Goal: Check status: Check status

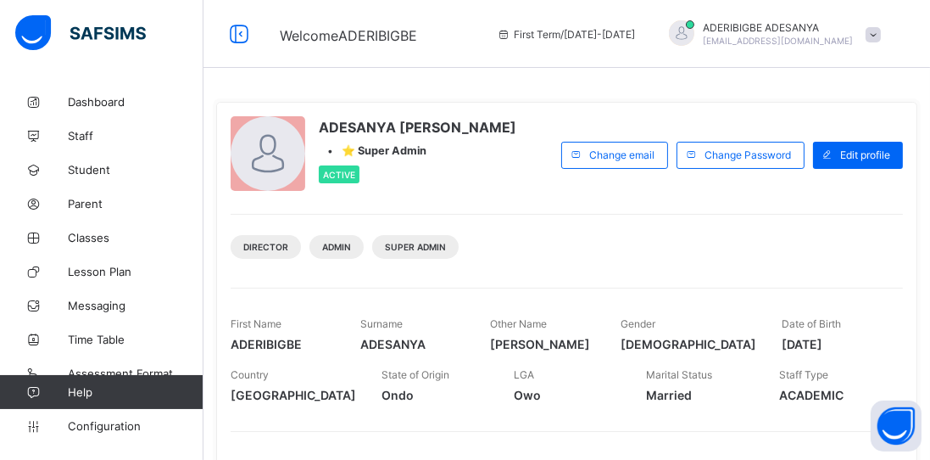
click at [96, 237] on span "Classes" at bounding box center [136, 238] width 136 height 14
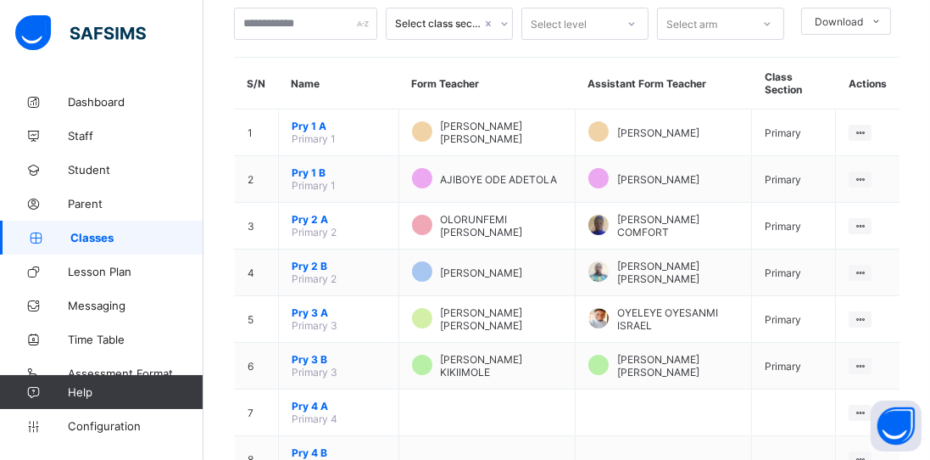
scroll to position [102, 0]
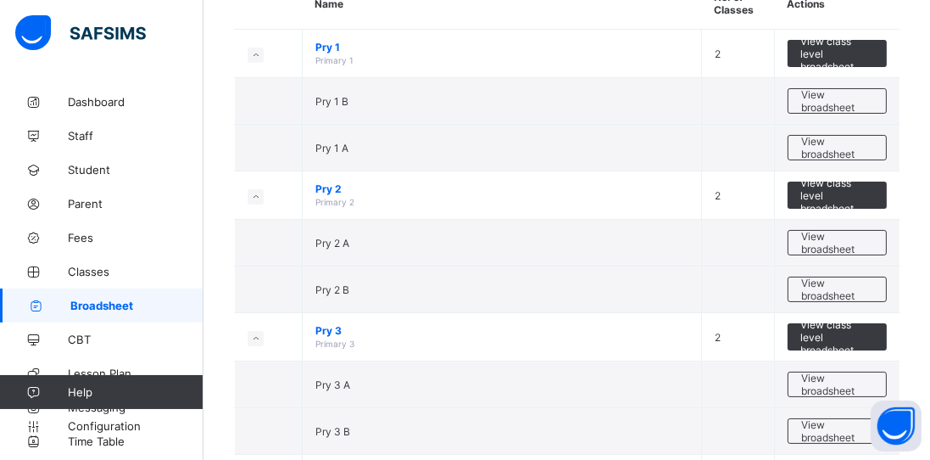
scroll to position [184, 0]
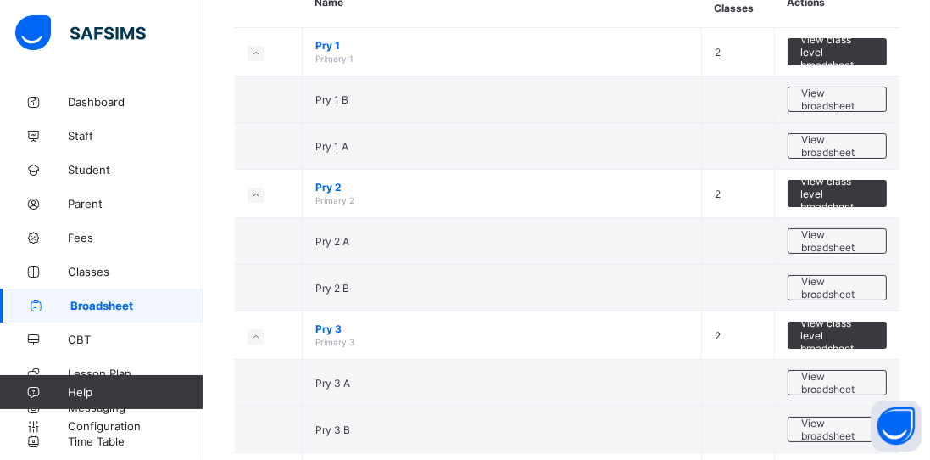
click at [837, 244] on span "View broadsheet" at bounding box center [838, 240] width 72 height 25
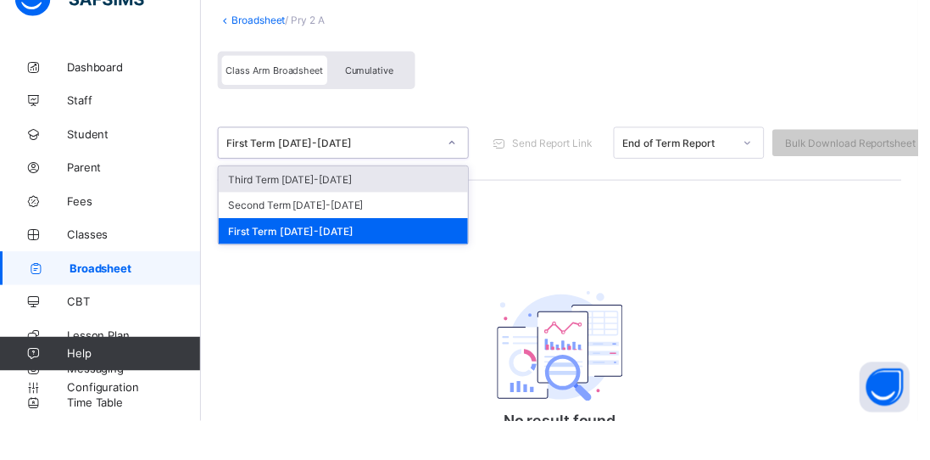
scroll to position [71, 0]
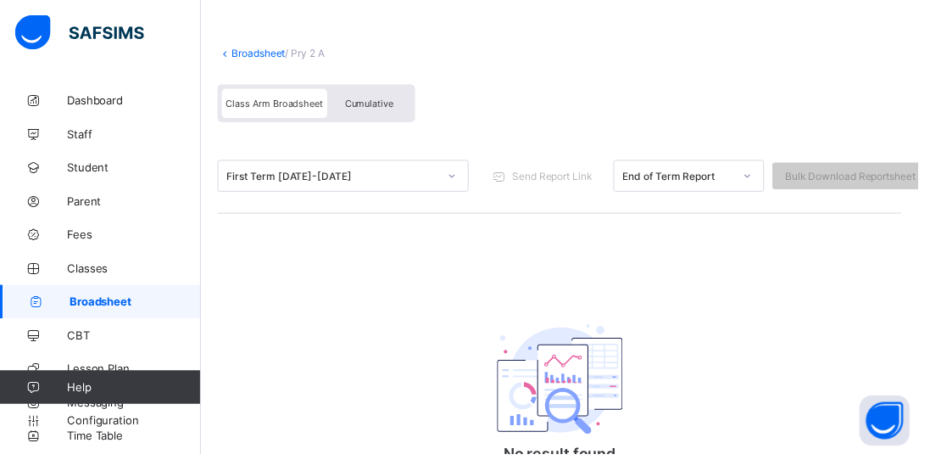
click at [704, 102] on div "Class Arm Broadsheet Cumulative" at bounding box center [567, 109] width 693 height 64
click at [144, 311] on span "Broadsheet" at bounding box center [136, 306] width 133 height 14
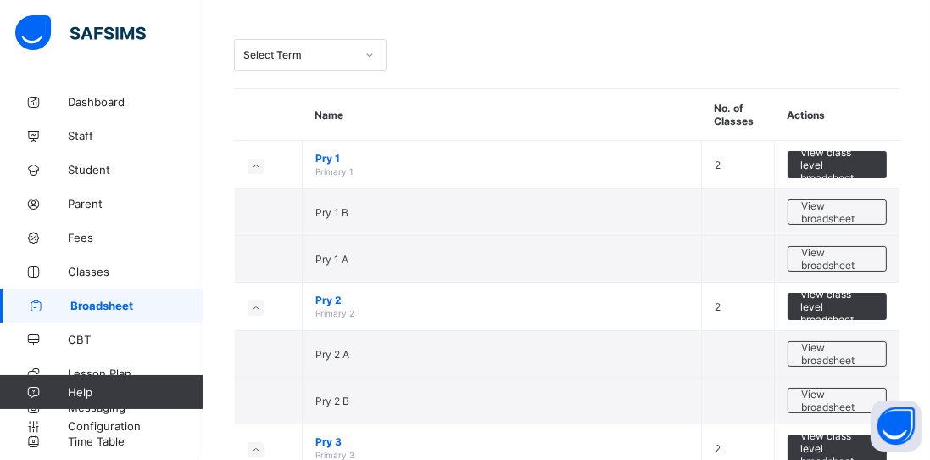
click at [847, 306] on span "View class level broadsheet" at bounding box center [838, 307] width 74 height 38
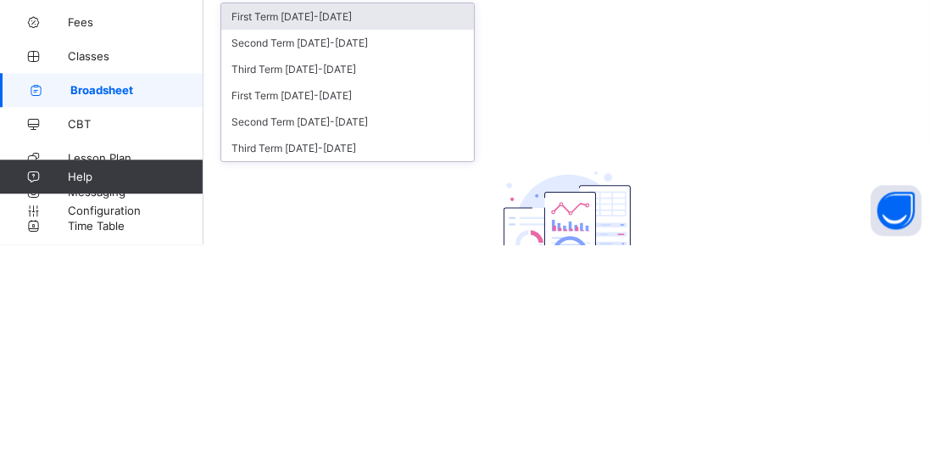
scroll to position [70, 0]
click at [323, 360] on div "Third Term 2024-2025" at bounding box center [347, 364] width 253 height 26
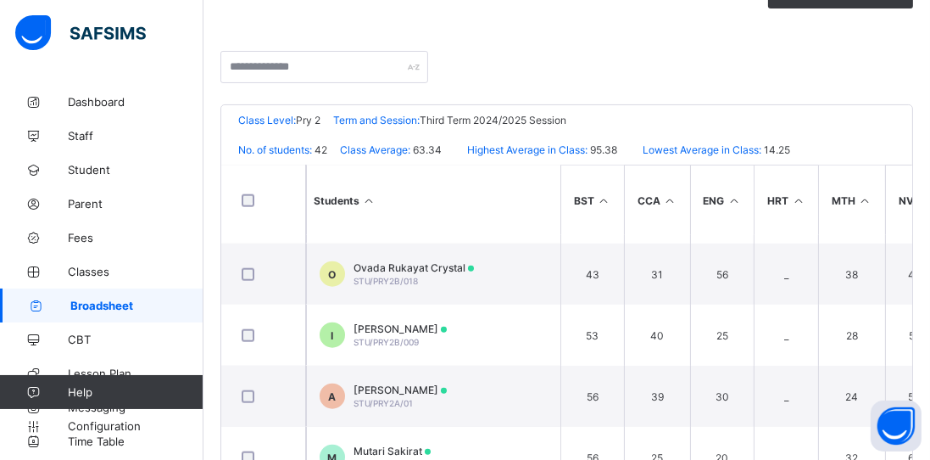
scroll to position [2070, 0]
click at [402, 459] on span "STU/PRY2A/12" at bounding box center [383, 461] width 59 height 10
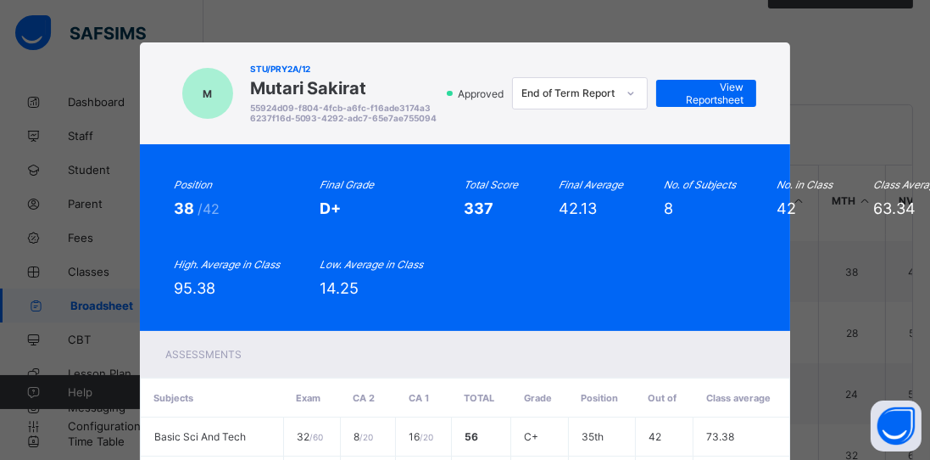
click at [716, 100] on span "View Reportsheet" at bounding box center [706, 93] width 75 height 25
